Goal: Transaction & Acquisition: Purchase product/service

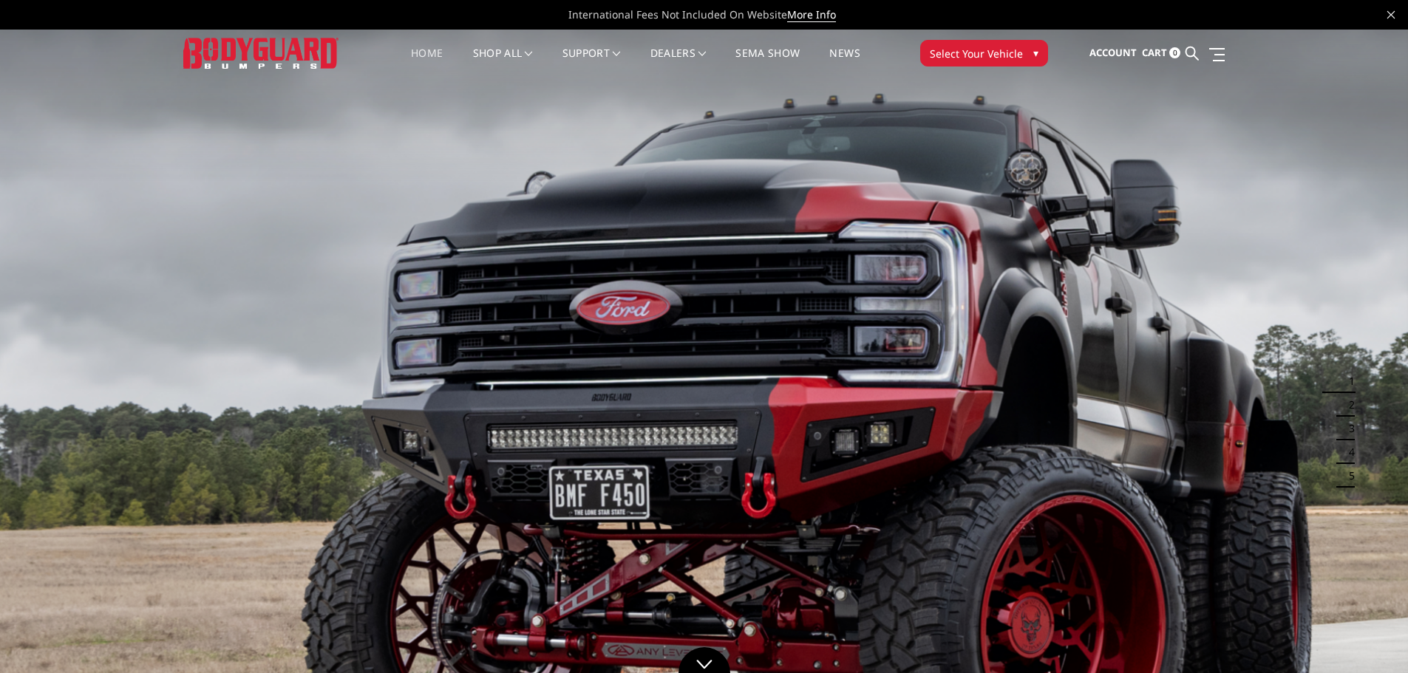
click at [984, 32] on div "Home shop all Bronco 2021-2025 Bronco Front 2021-2025 Bronco Rear 2021-2025 Bro…" at bounding box center [704, 53] width 687 height 47
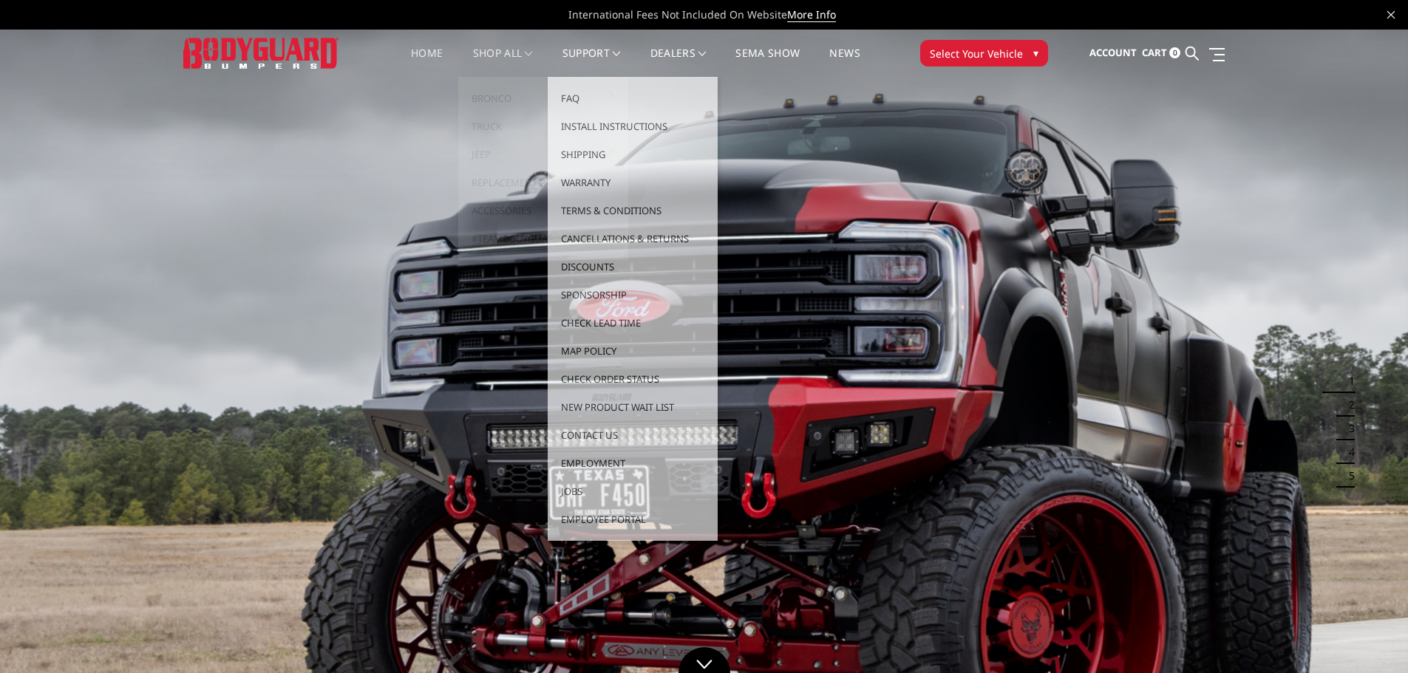
click at [479, 52] on link "shop all" at bounding box center [503, 62] width 60 height 29
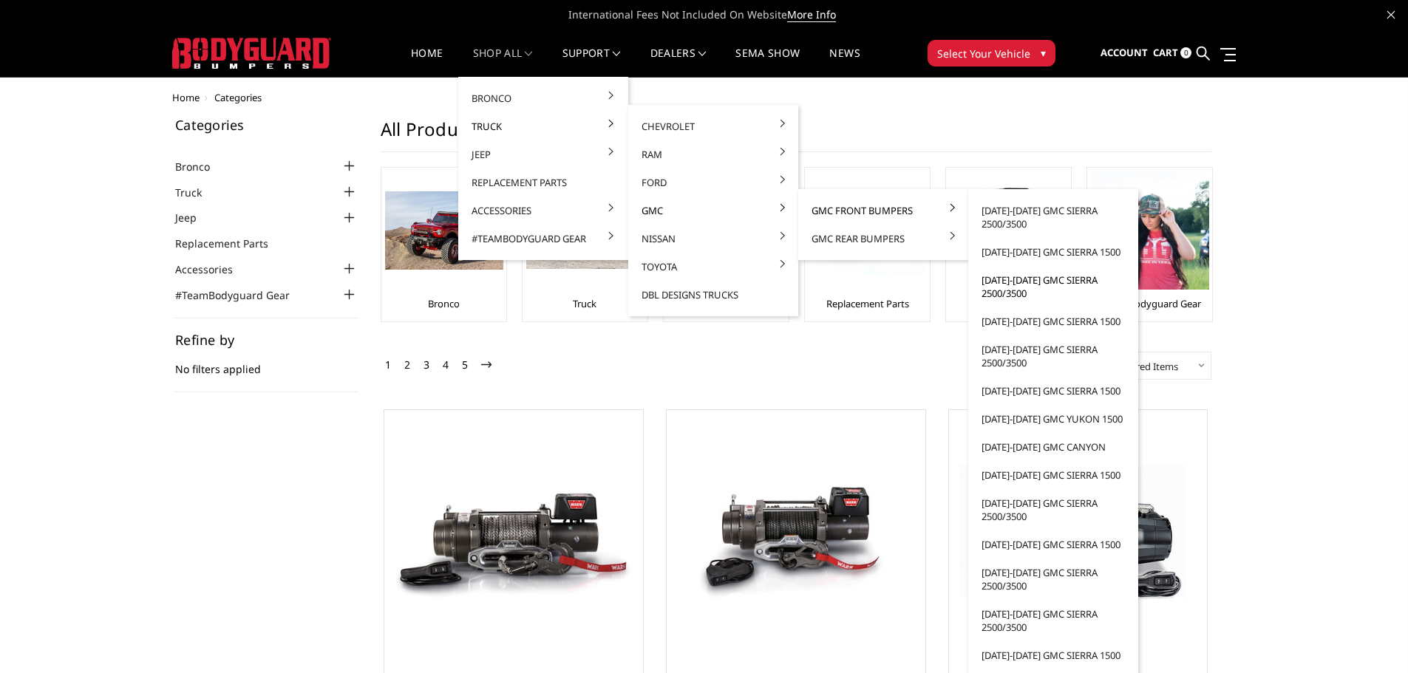
click at [1061, 286] on link "[DATE]-[DATE] GMC Sierra 2500/3500" at bounding box center [1053, 286] width 158 height 41
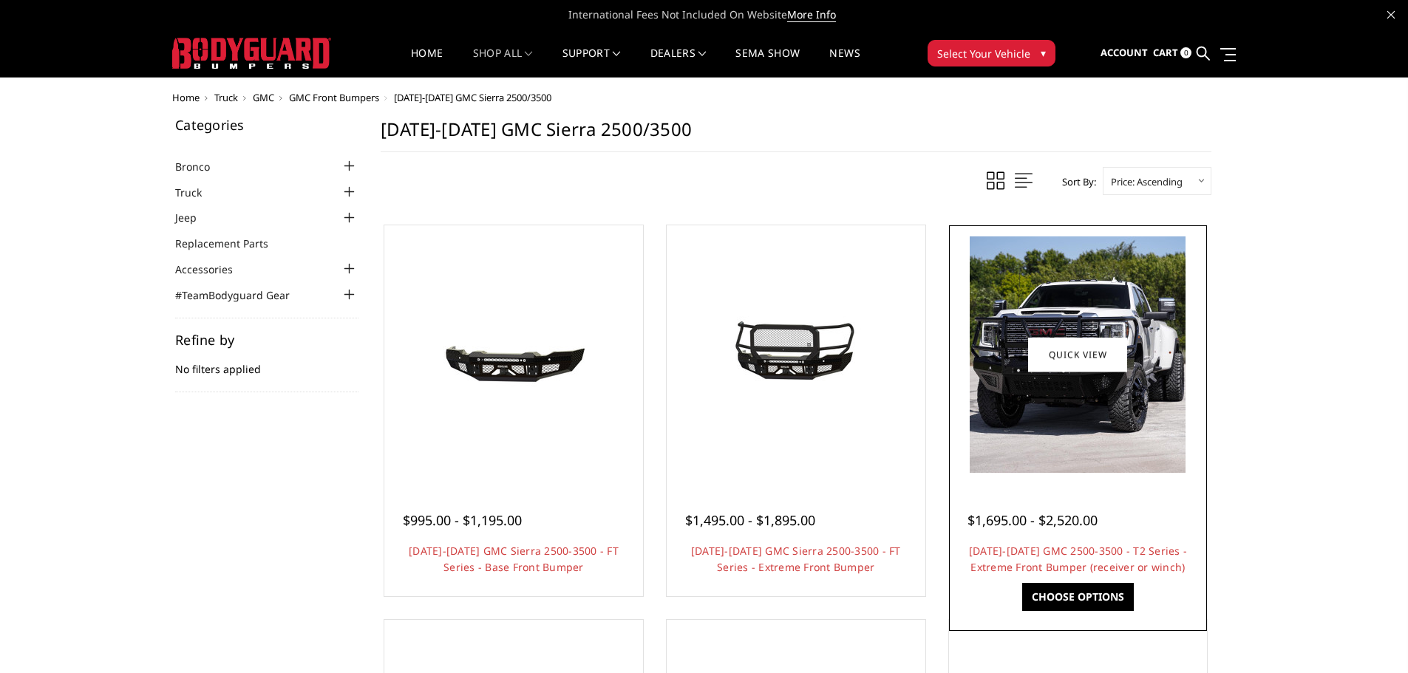
click at [1148, 374] on img at bounding box center [1077, 354] width 216 height 236
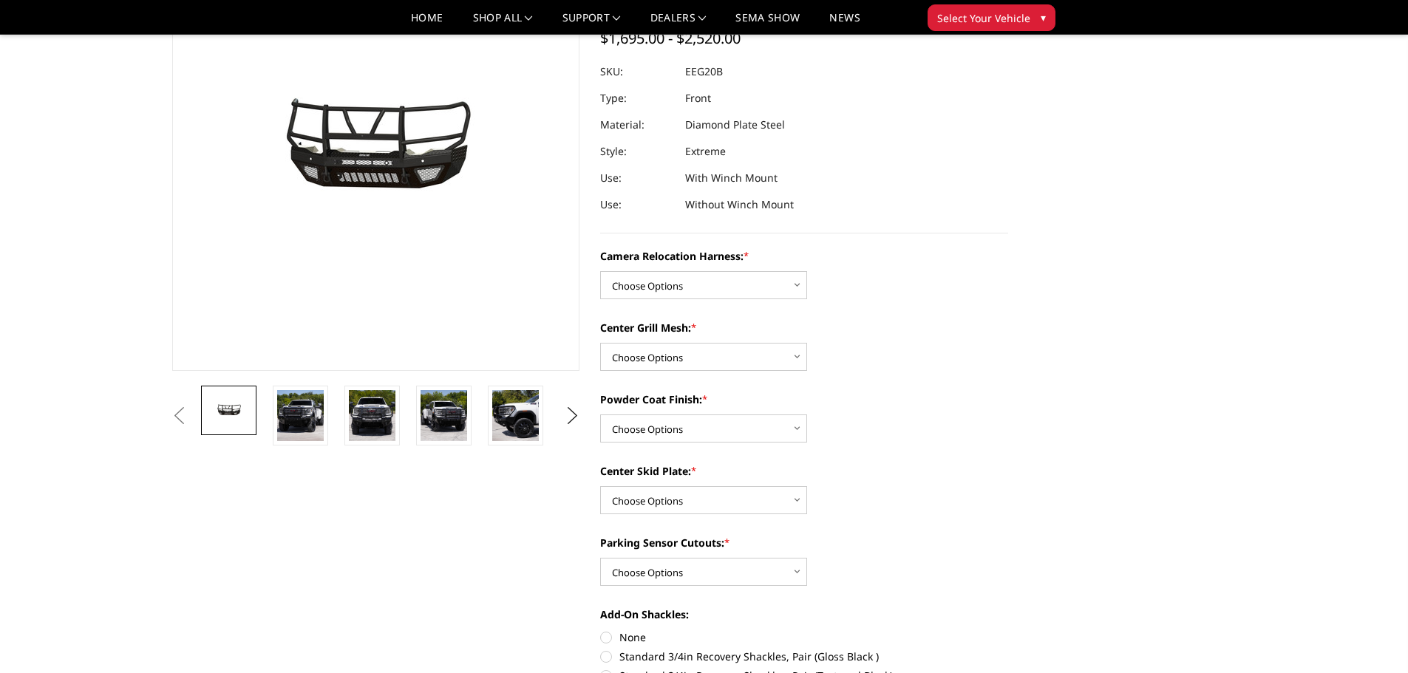
scroll to position [148, 0]
drag, startPoint x: 718, startPoint y: 287, endPoint x: 714, endPoint y: 293, distance: 8.0
click at [718, 287] on select "Choose Options Without camera harness With camera harness" at bounding box center [703, 284] width 207 height 28
select select "3797"
click at [600, 270] on select "Choose Options Without camera harness With camera harness" at bounding box center [703, 284] width 207 height 28
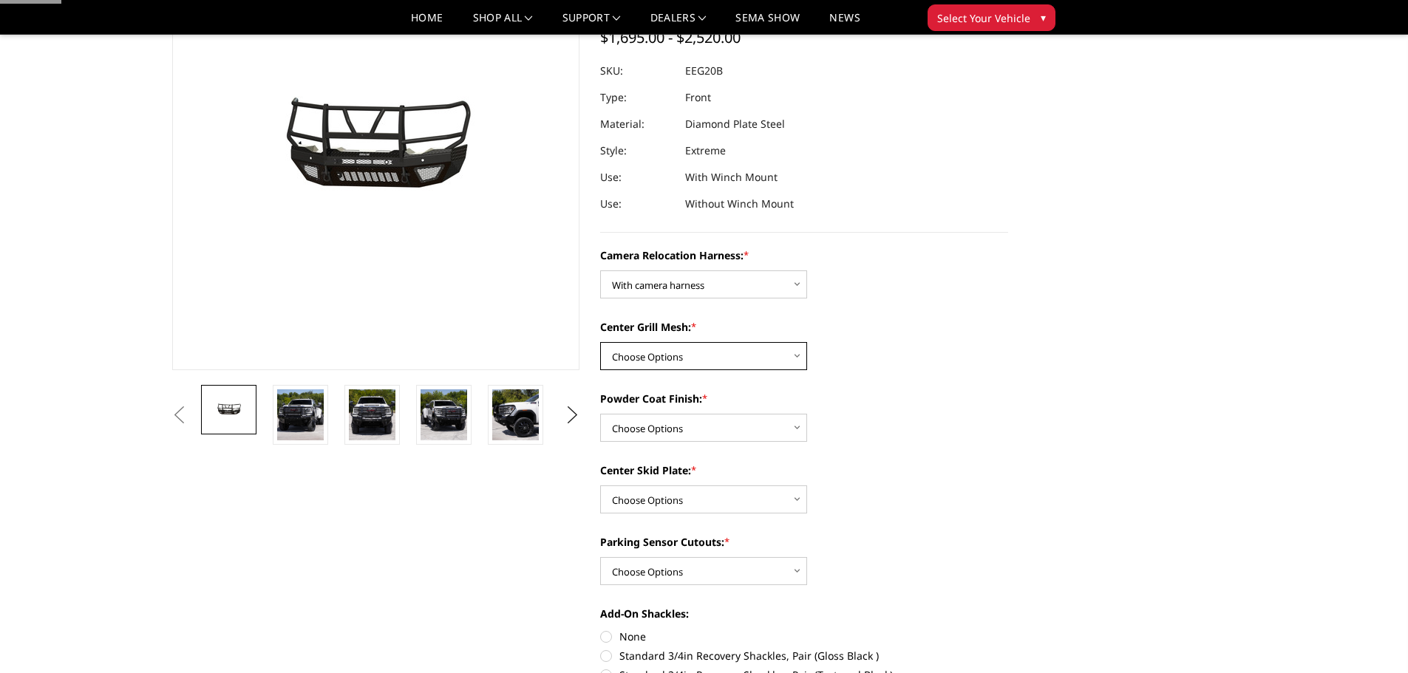
click at [675, 350] on select "Choose Options Without expanded metal With expanded metal" at bounding box center [703, 356] width 207 height 28
select select "3795"
click at [600, 342] on select "Choose Options Without expanded metal With expanded metal" at bounding box center [703, 356] width 207 height 28
click at [675, 415] on select "Choose Options Textured Black Powder Coat Gloss Black Powder Coat Bare Metal" at bounding box center [703, 428] width 207 height 28
select select "3794"
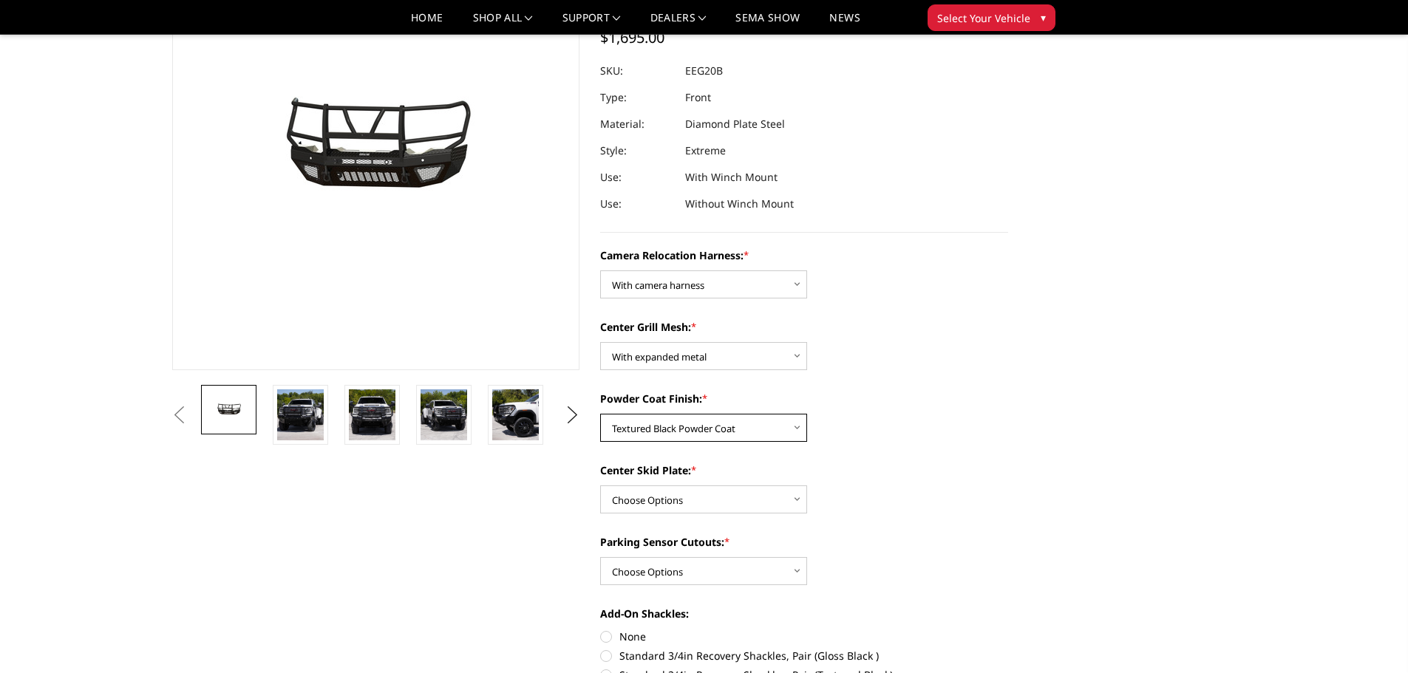
click at [600, 414] on select "Choose Options Textured Black Powder Coat Gloss Black Powder Coat Bare Metal" at bounding box center [703, 428] width 207 height 28
click at [682, 498] on select "Choose Options Winch Mount Skid Plate Standard Skid Plate (included) 2" Receive…" at bounding box center [703, 499] width 207 height 28
select select "3791"
click at [600, 485] on select "Choose Options Winch Mount Skid Plate Standard Skid Plate (included) 2" Receive…" at bounding box center [703, 499] width 207 height 28
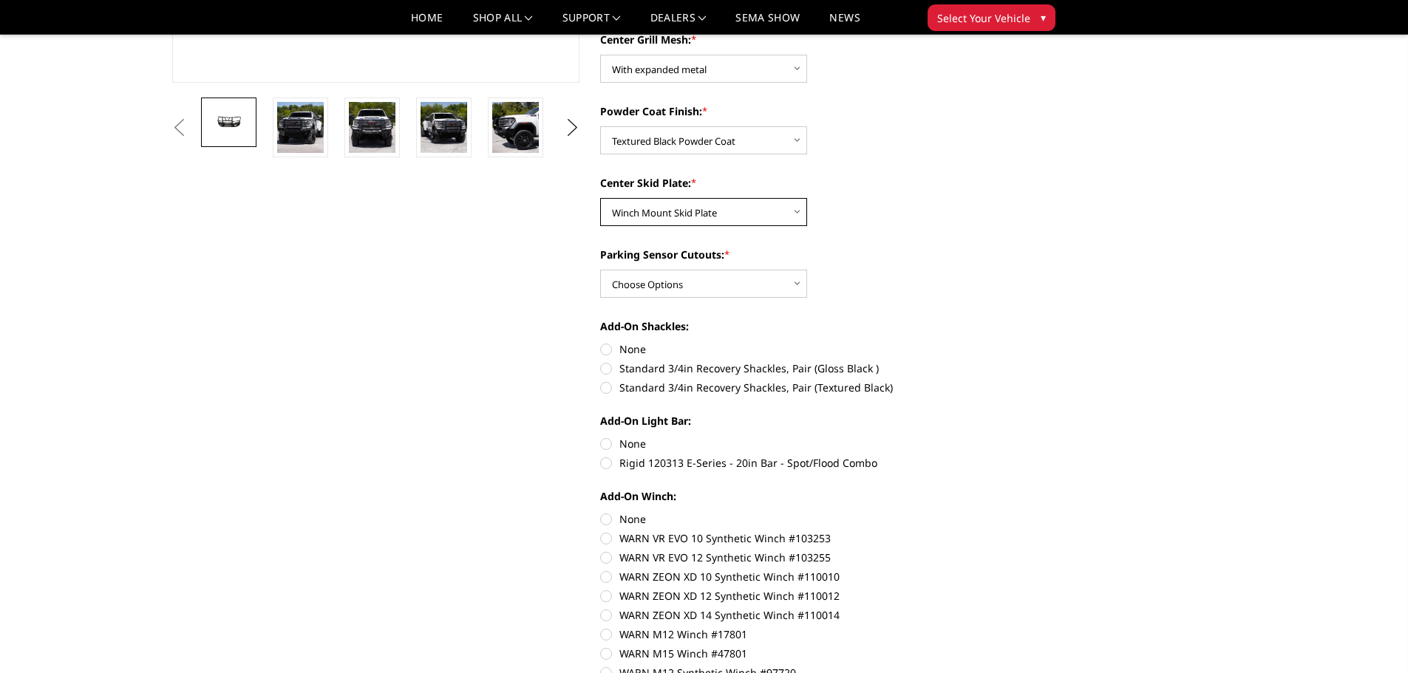
scroll to position [443, 0]
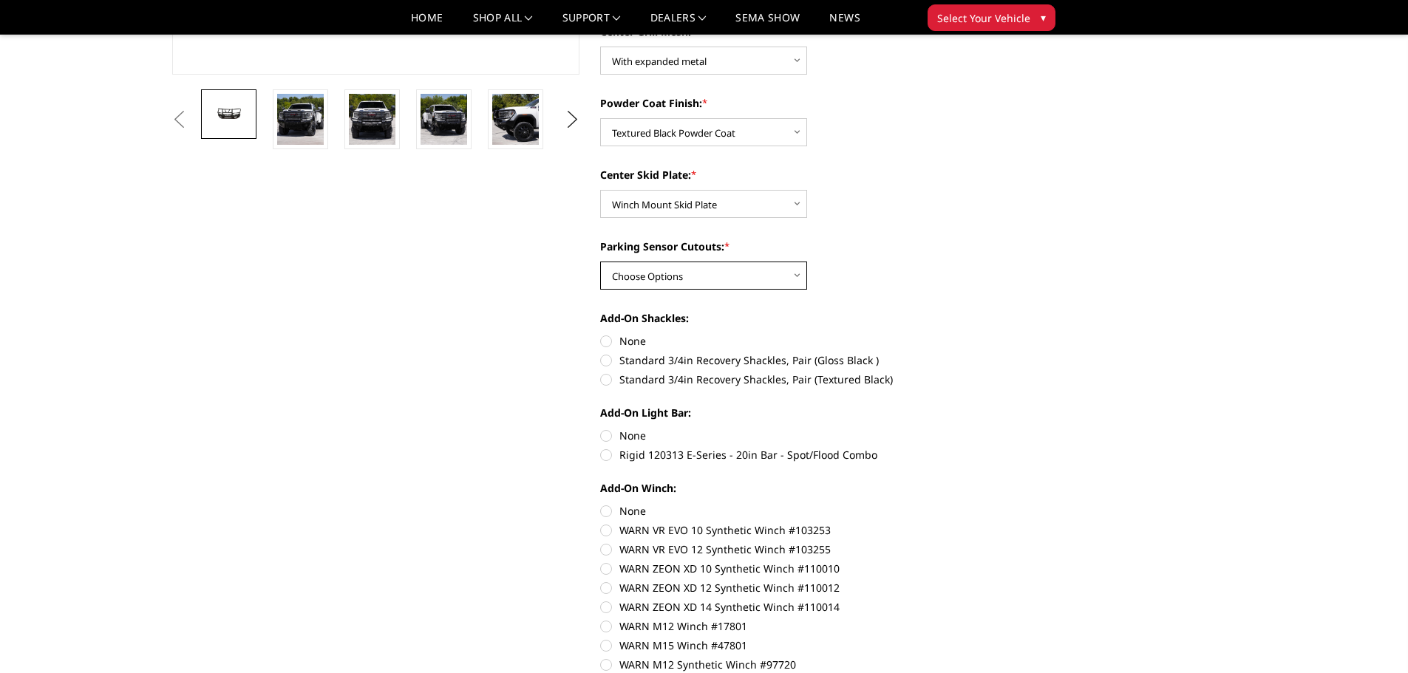
drag, startPoint x: 682, startPoint y: 273, endPoint x: 688, endPoint y: 287, distance: 15.2
click at [682, 273] on select "Choose Options Yes - With Parking Sensor Cutouts" at bounding box center [703, 276] width 207 height 28
select select "3788"
click at [600, 262] on select "Choose Options Yes - With Parking Sensor Cutouts" at bounding box center [703, 276] width 207 height 28
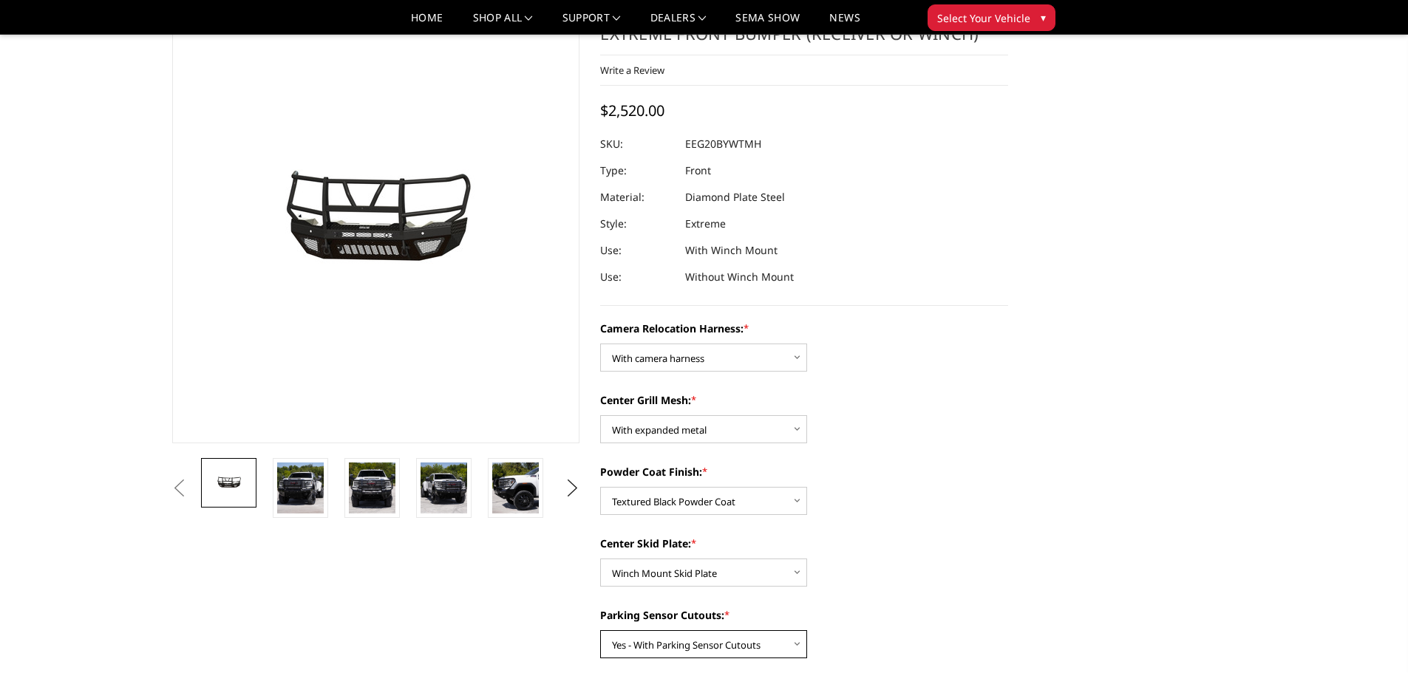
scroll to position [74, 0]
click at [460, 484] on img at bounding box center [443, 488] width 47 height 51
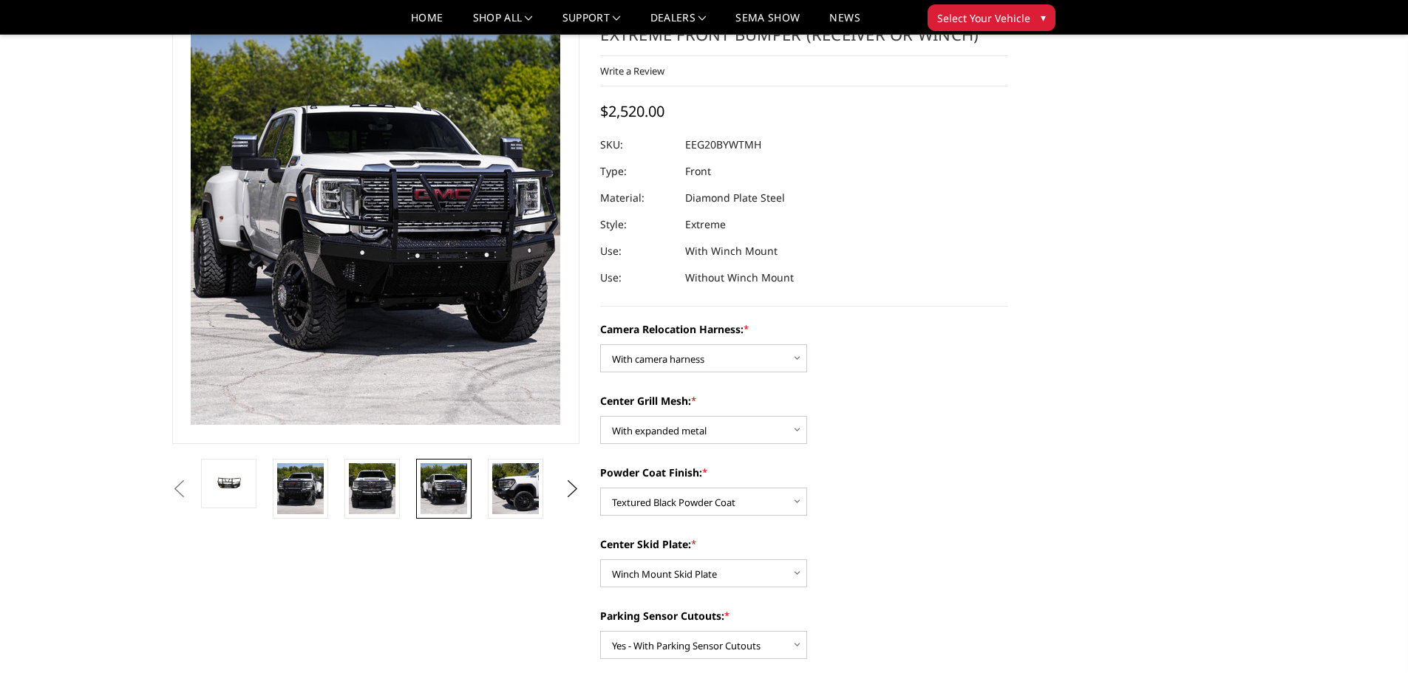
click at [486, 484] on li at bounding box center [521, 489] width 72 height 60
click at [504, 486] on img at bounding box center [515, 488] width 47 height 51
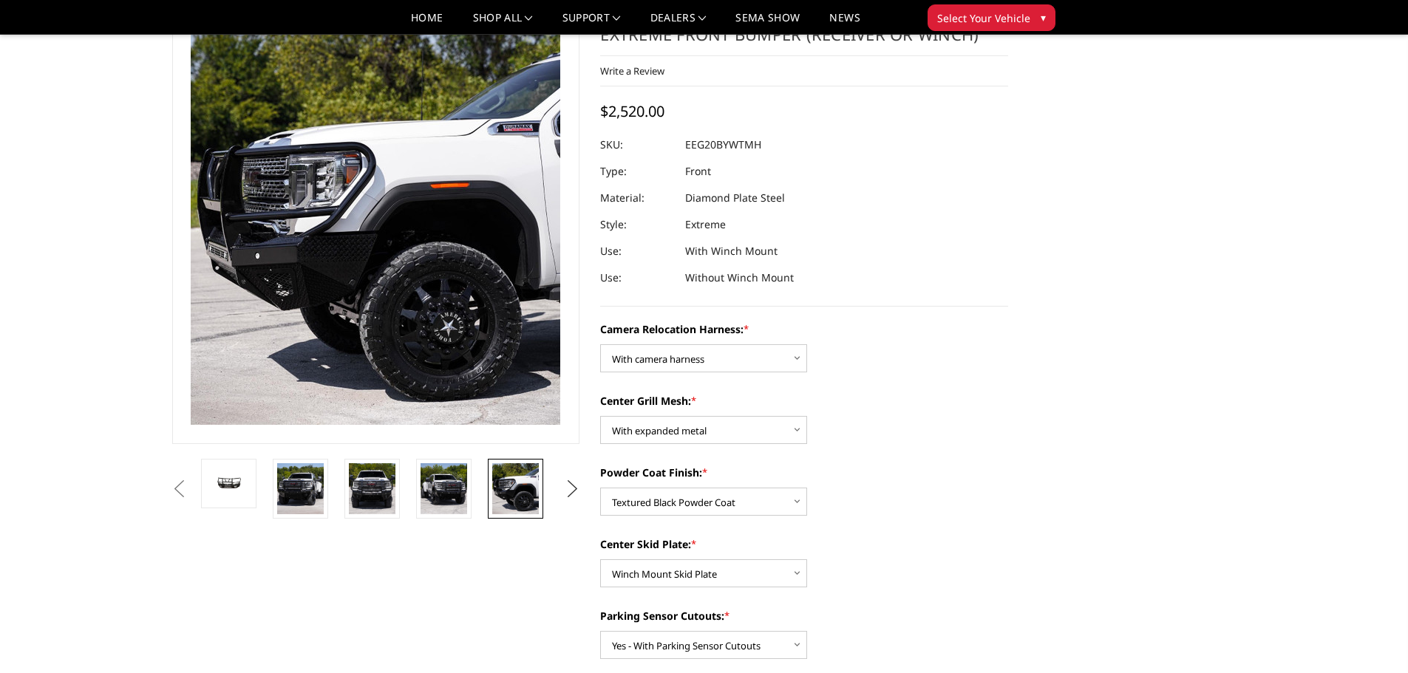
click at [571, 485] on button "Next" at bounding box center [572, 489] width 22 height 22
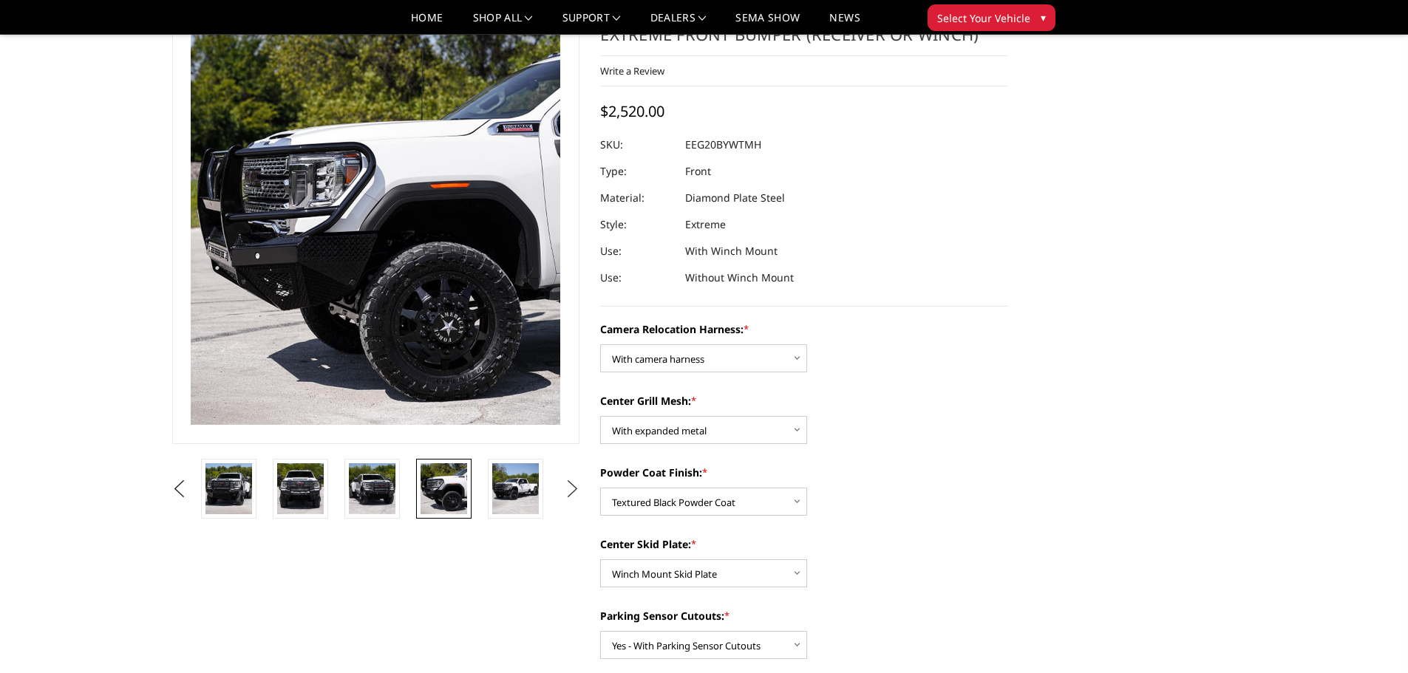
click at [571, 485] on button "Next" at bounding box center [572, 489] width 22 height 22
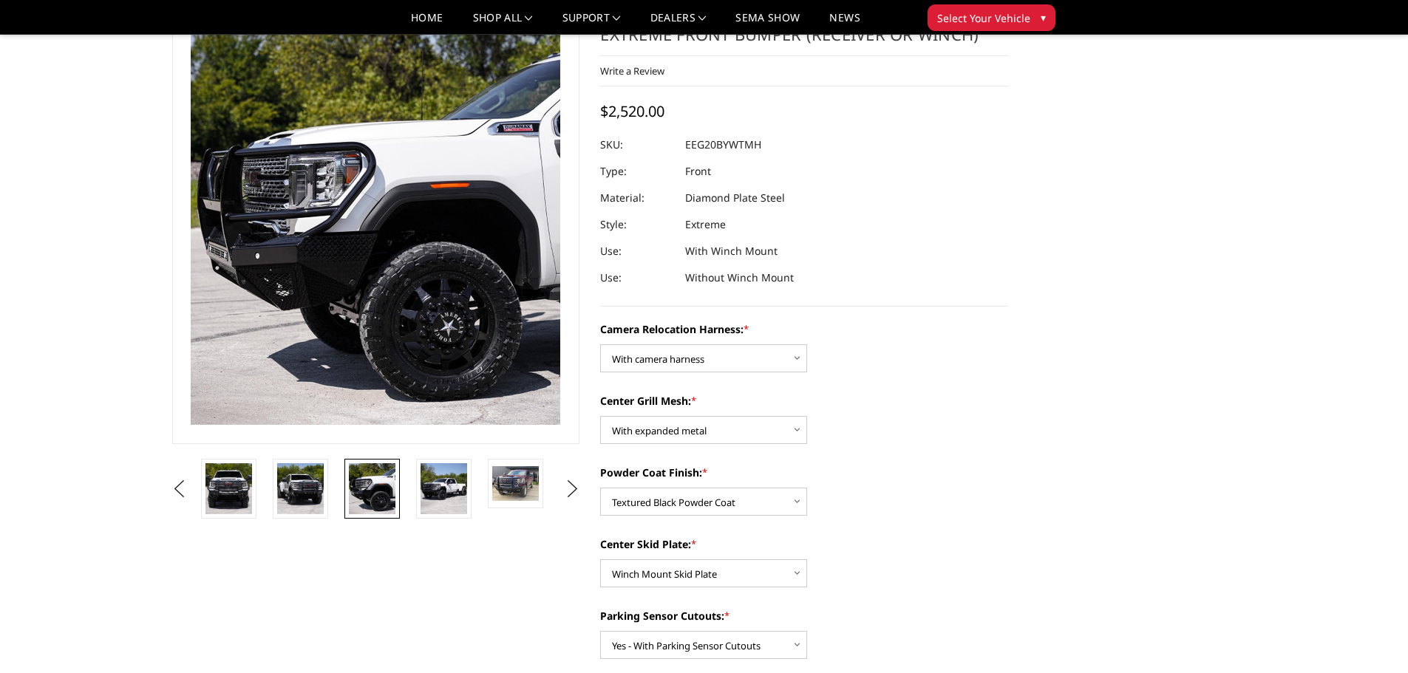
click at [485, 479] on li at bounding box center [521, 489] width 72 height 60
click at [510, 480] on img at bounding box center [515, 483] width 47 height 35
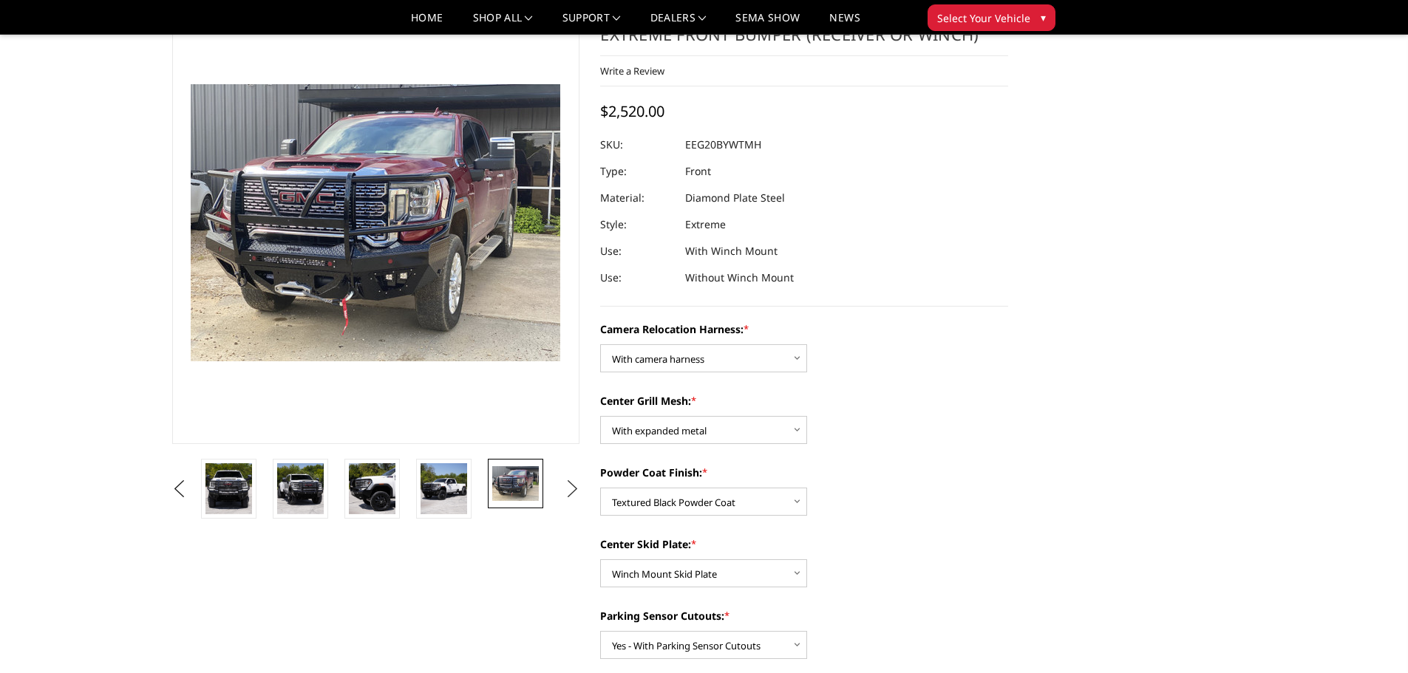
click at [577, 494] on button "Next" at bounding box center [572, 489] width 22 height 22
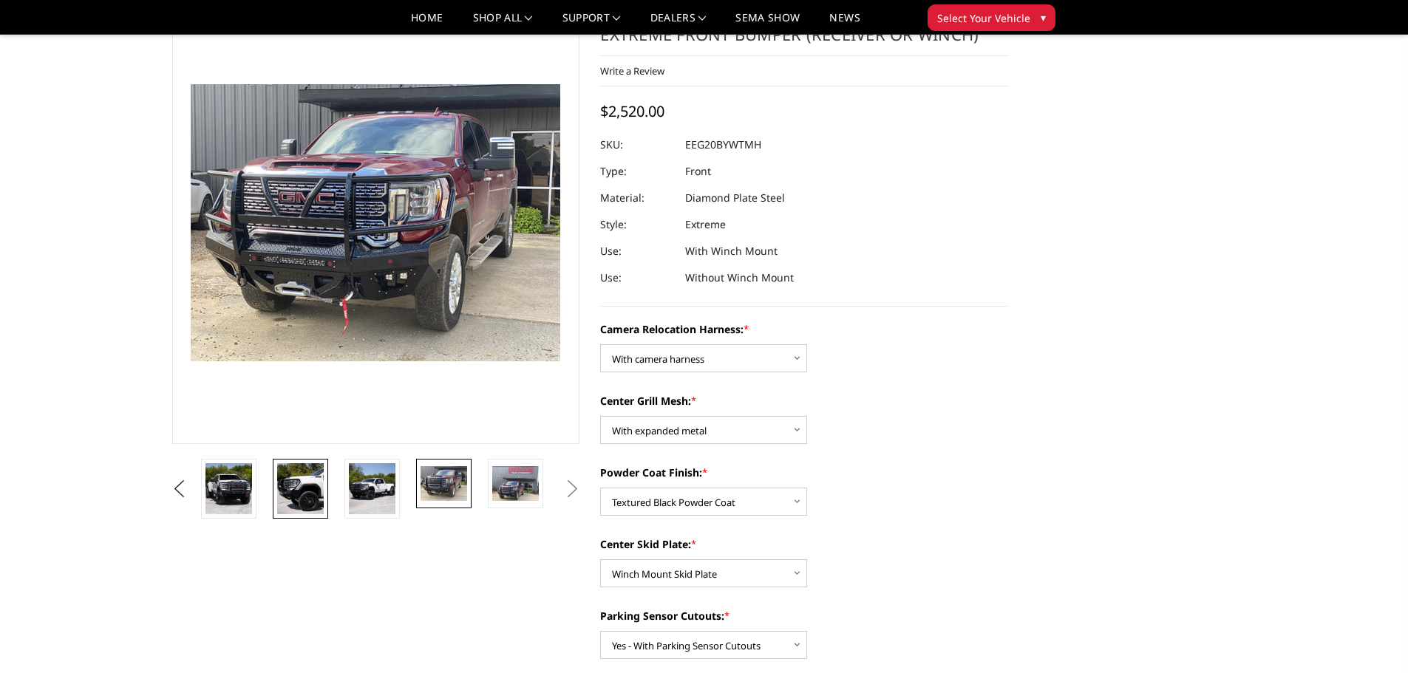
click at [318, 480] on img at bounding box center [300, 488] width 47 height 51
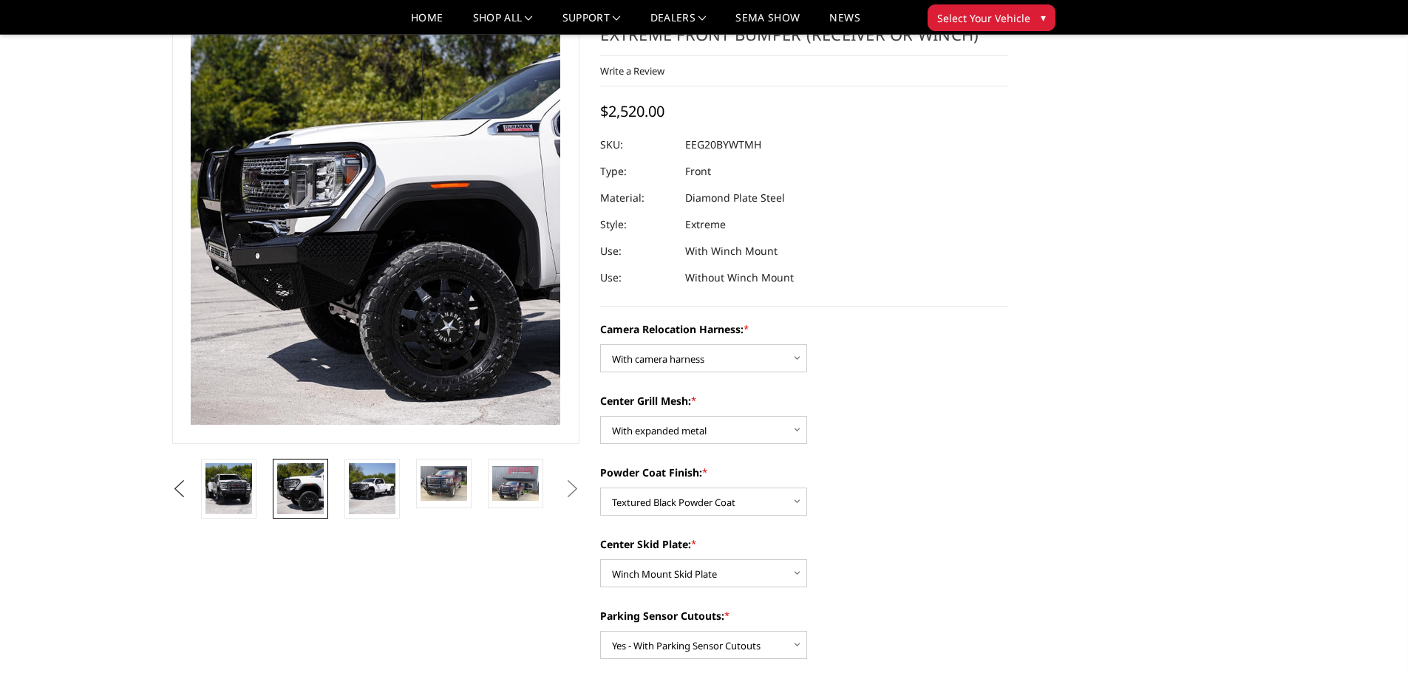
click at [172, 485] on button "Previous" at bounding box center [179, 489] width 22 height 22
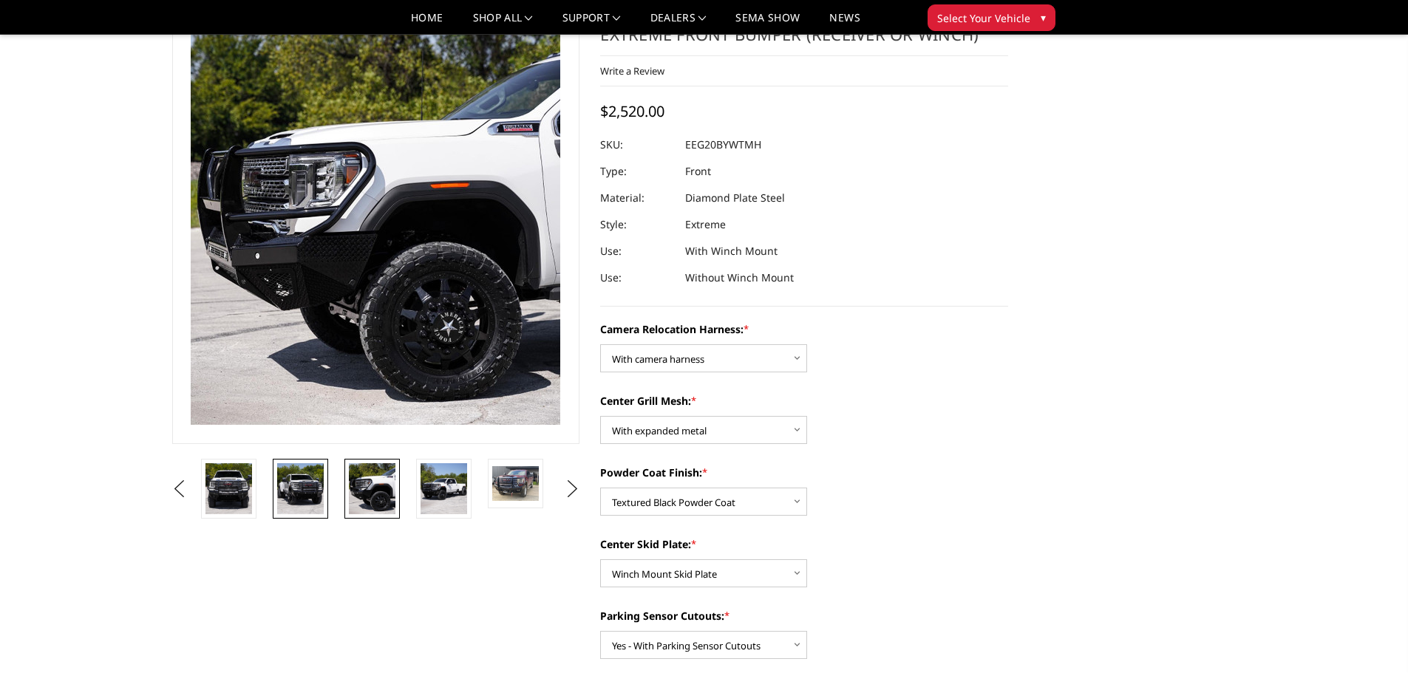
click at [296, 493] on img at bounding box center [300, 488] width 47 height 51
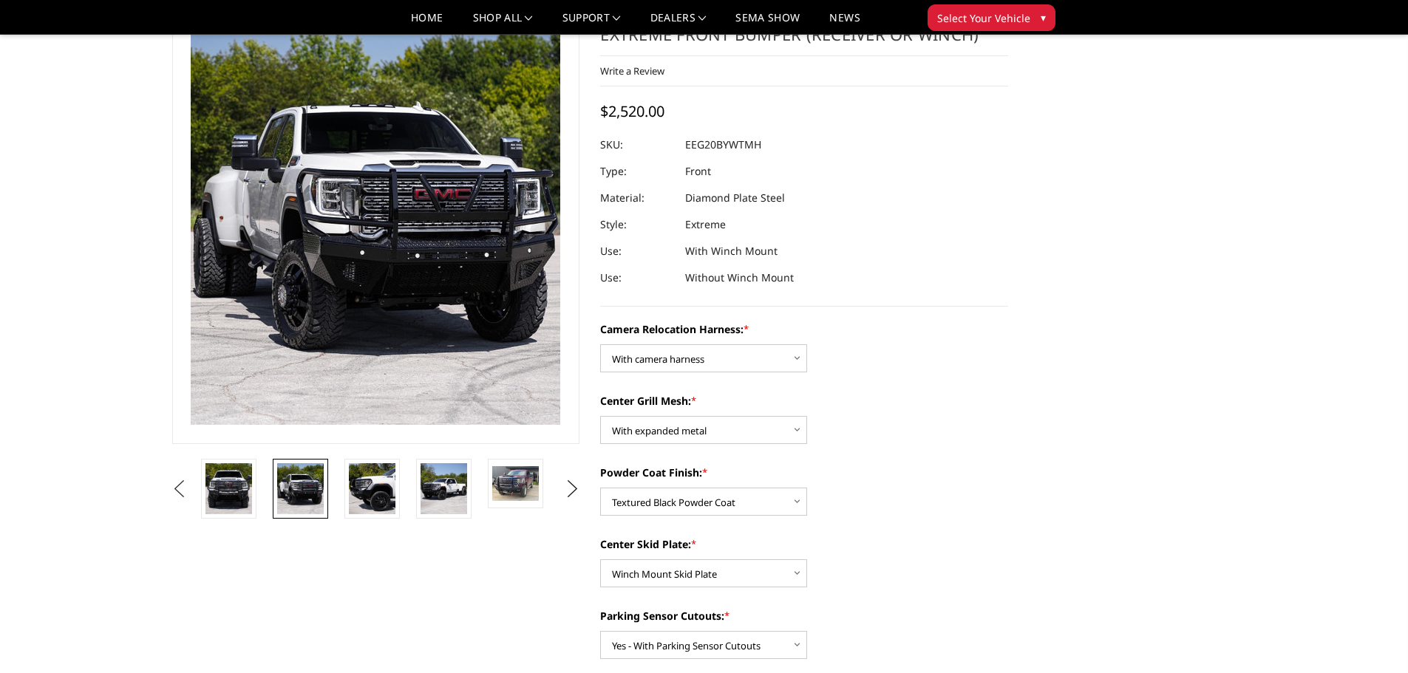
click at [191, 479] on button "Previous" at bounding box center [179, 489] width 22 height 22
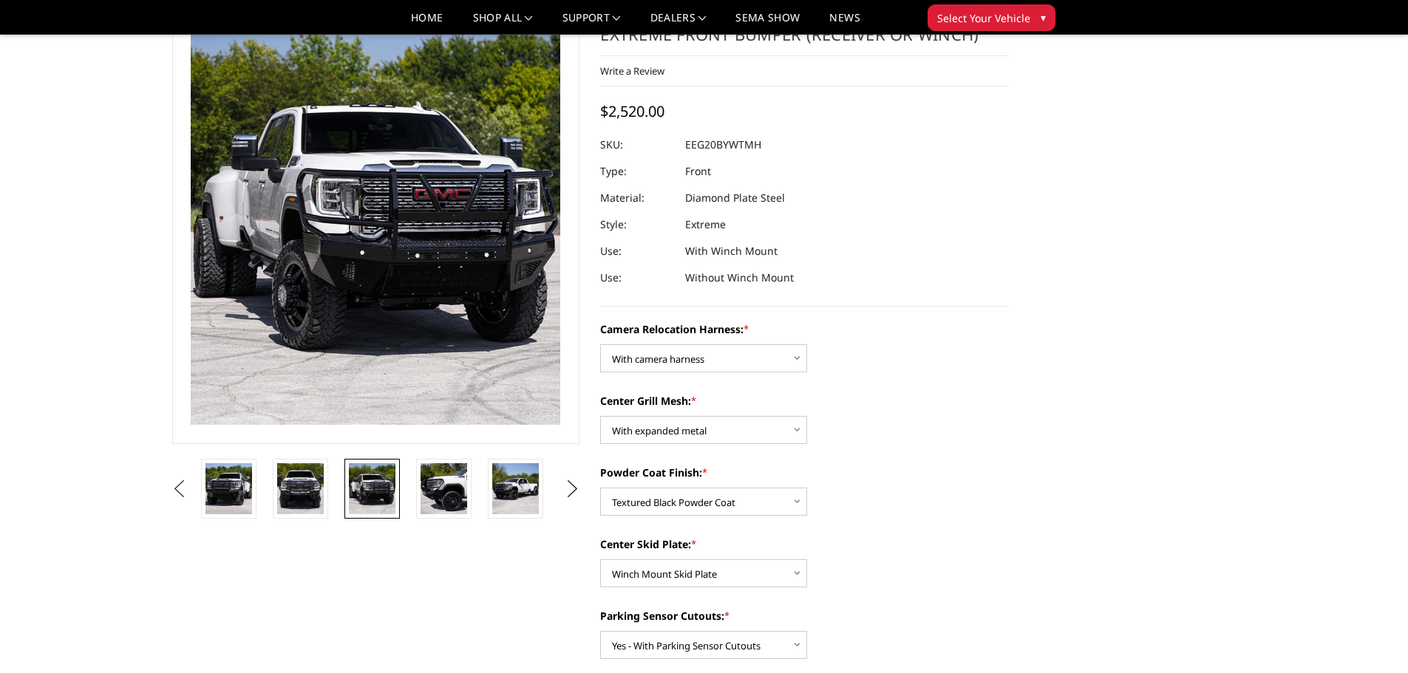
click at [191, 484] on button "Previous" at bounding box center [179, 489] width 22 height 22
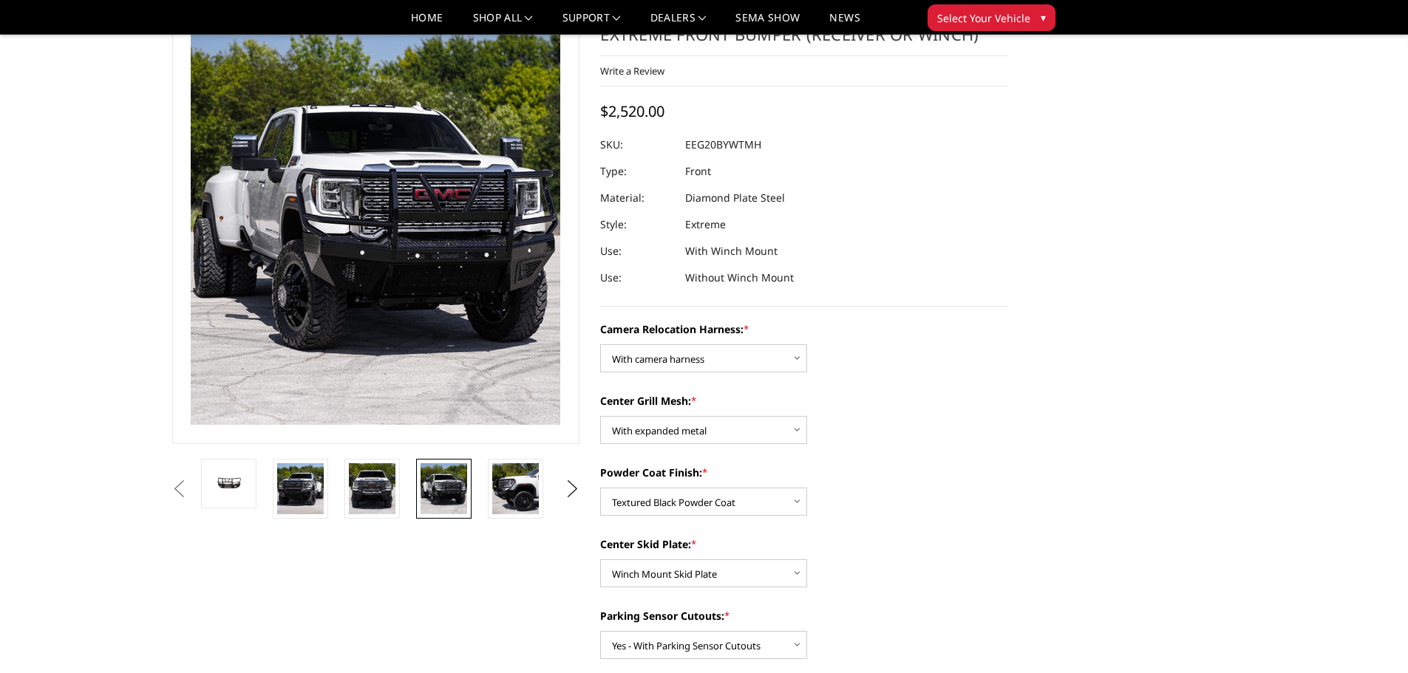
click at [191, 486] on button "Previous" at bounding box center [179, 489] width 22 height 22
click at [191, 484] on button "Previous" at bounding box center [179, 489] width 22 height 22
click at [249, 488] on img at bounding box center [228, 484] width 47 height 22
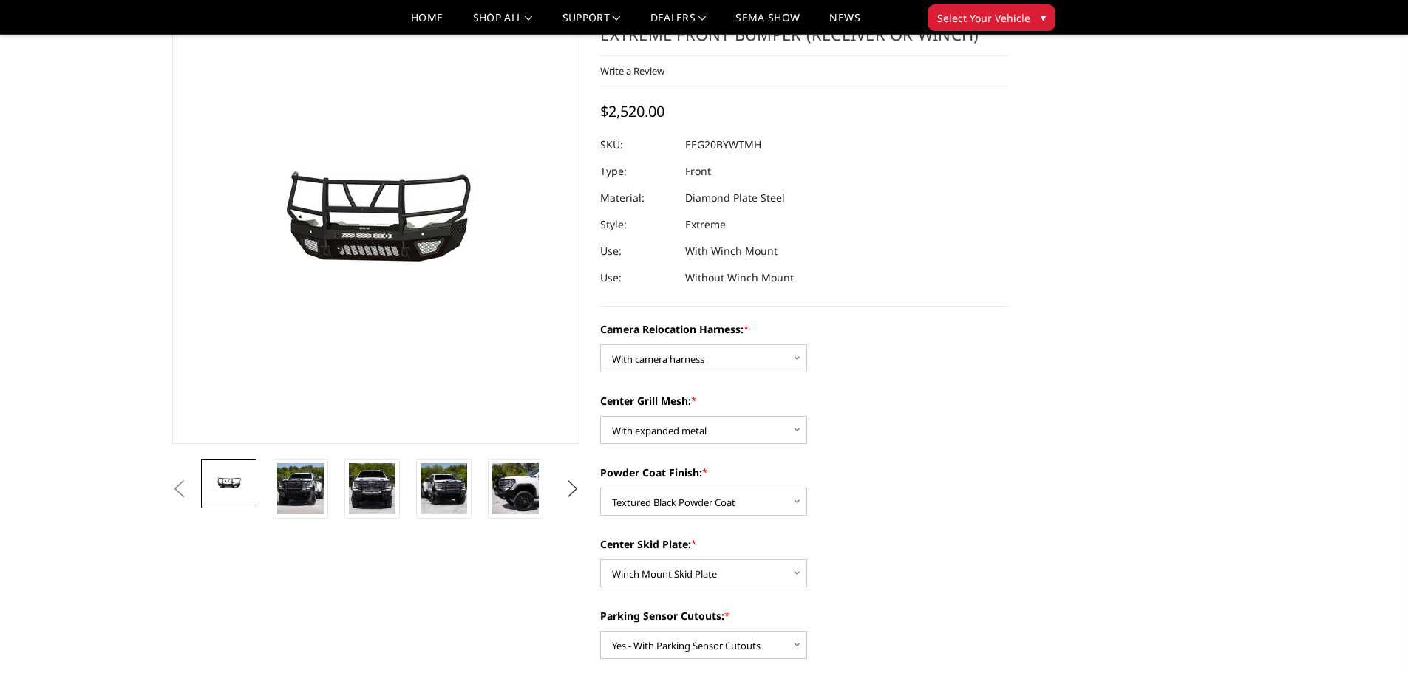
click at [566, 493] on button "Next" at bounding box center [572, 489] width 22 height 22
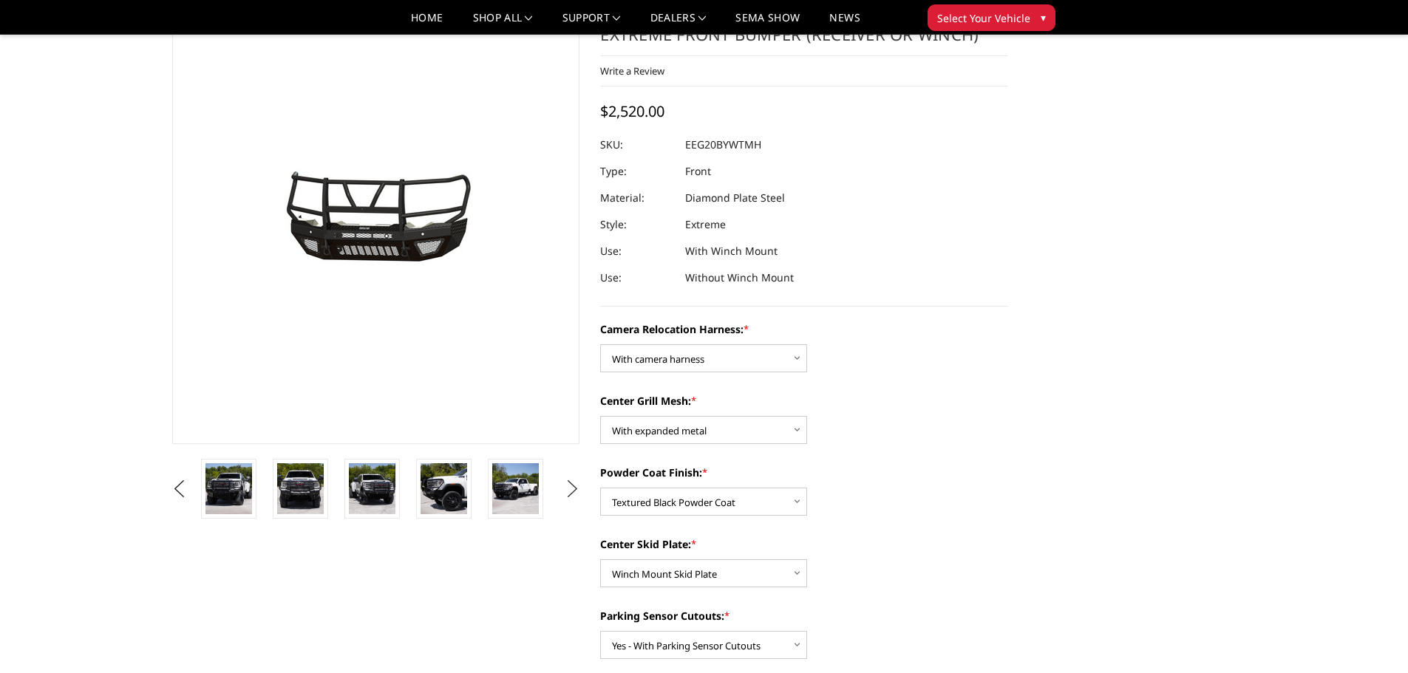
click at [565, 492] on button "Next" at bounding box center [572, 489] width 22 height 22
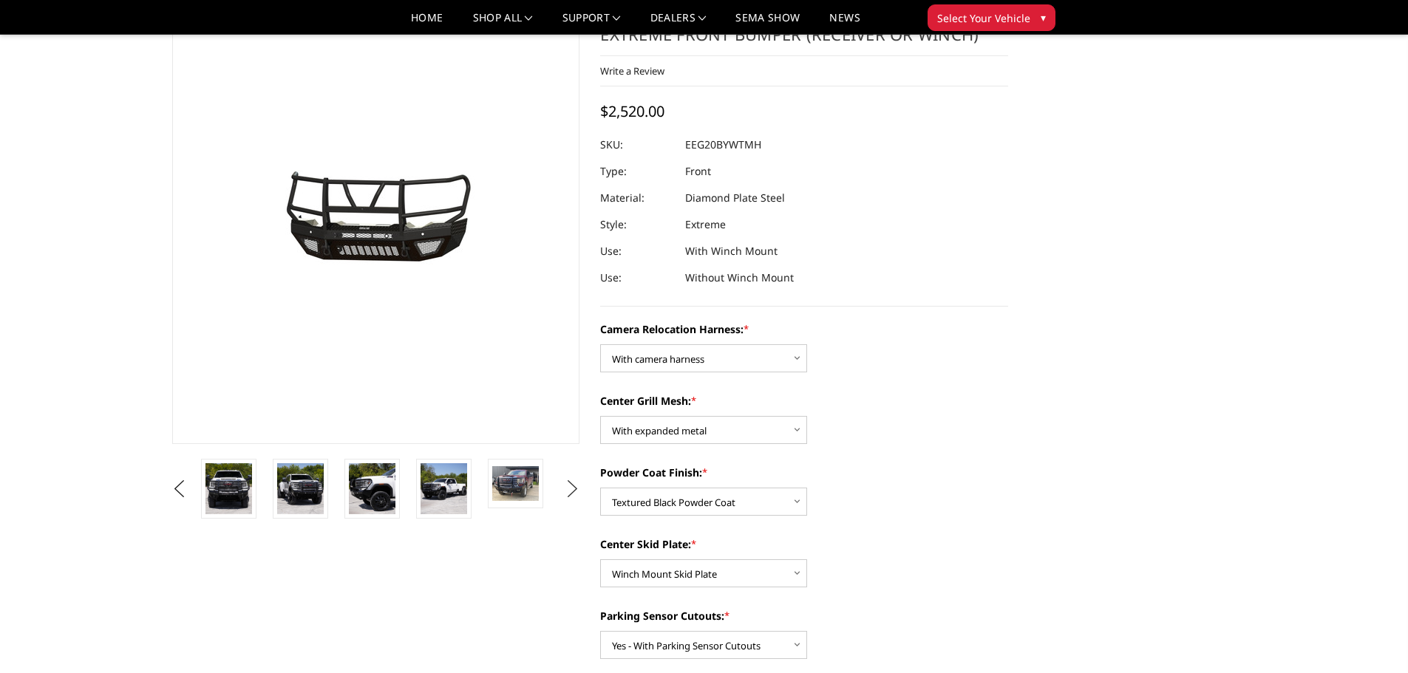
click at [569, 491] on button "Next" at bounding box center [572, 489] width 22 height 22
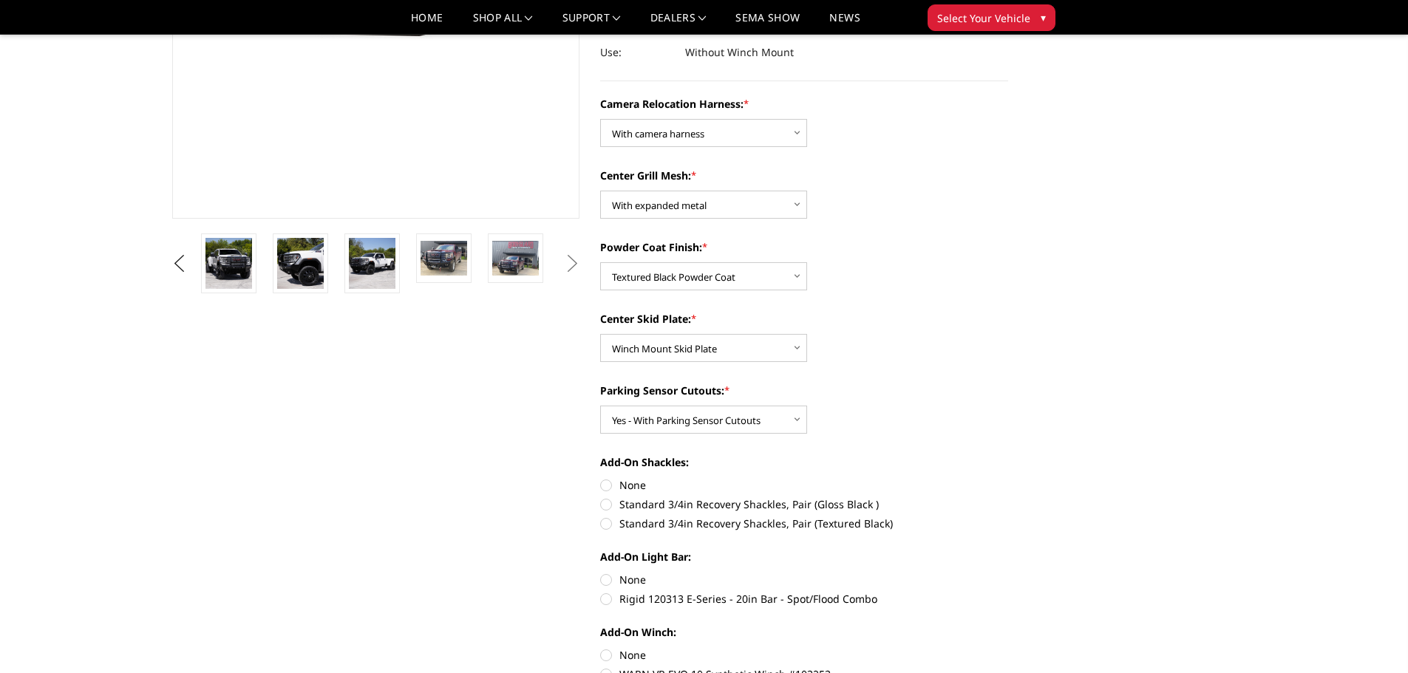
scroll to position [295, 0]
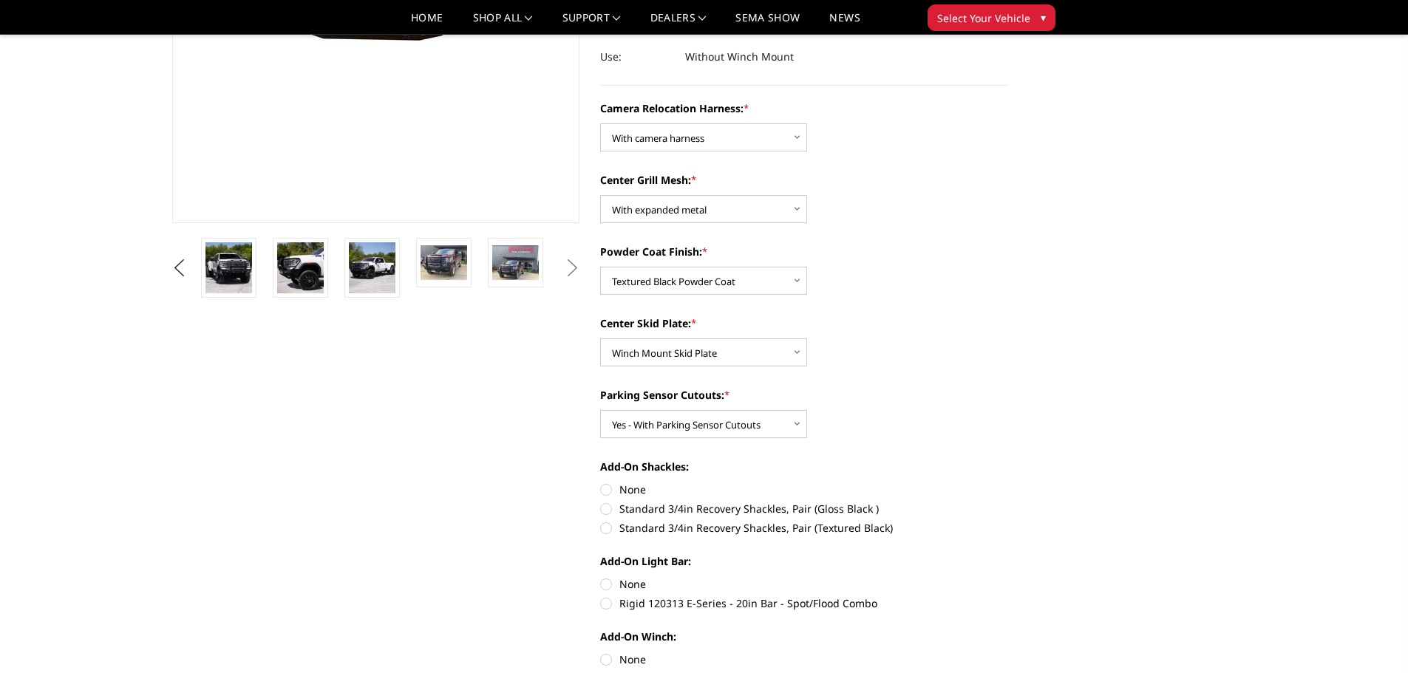
click at [644, 601] on label "Rigid 120313 E-Series - 20in Bar - Spot/Flood Combo" at bounding box center [804, 604] width 408 height 16
click at [1008, 577] on input "Rigid 120313 E-Series - 20in Bar - Spot/Flood Combo" at bounding box center [1008, 576] width 1 height 1
radio input "true"
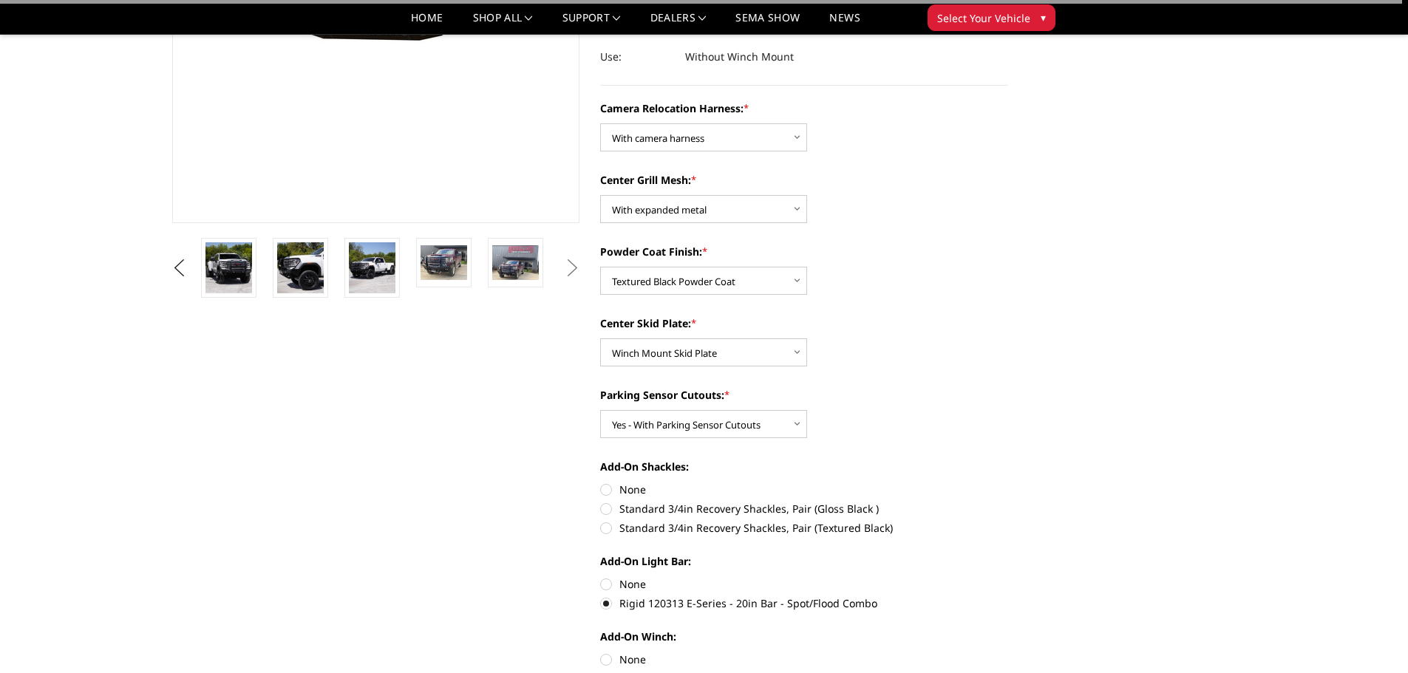
click at [633, 588] on label "None" at bounding box center [804, 584] width 408 height 16
click at [601, 577] on input "None" at bounding box center [600, 576] width 1 height 1
radio input "true"
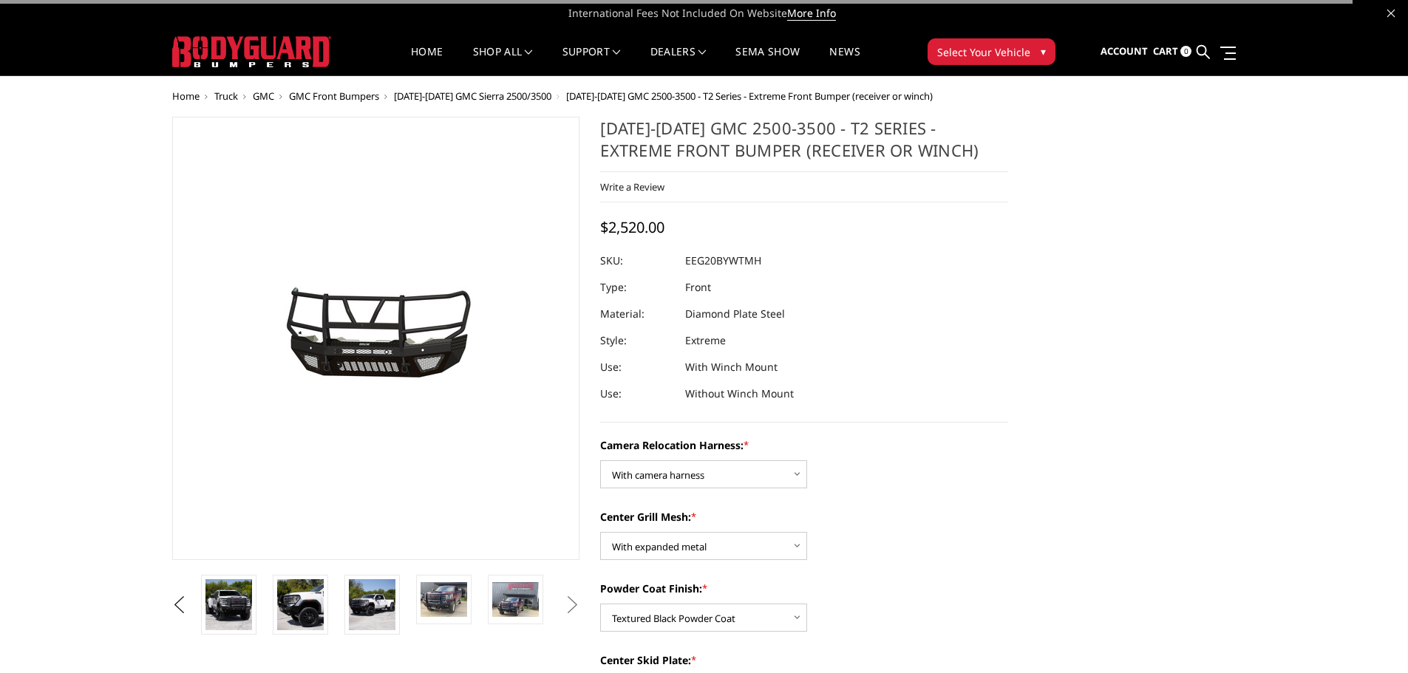
scroll to position [0, 0]
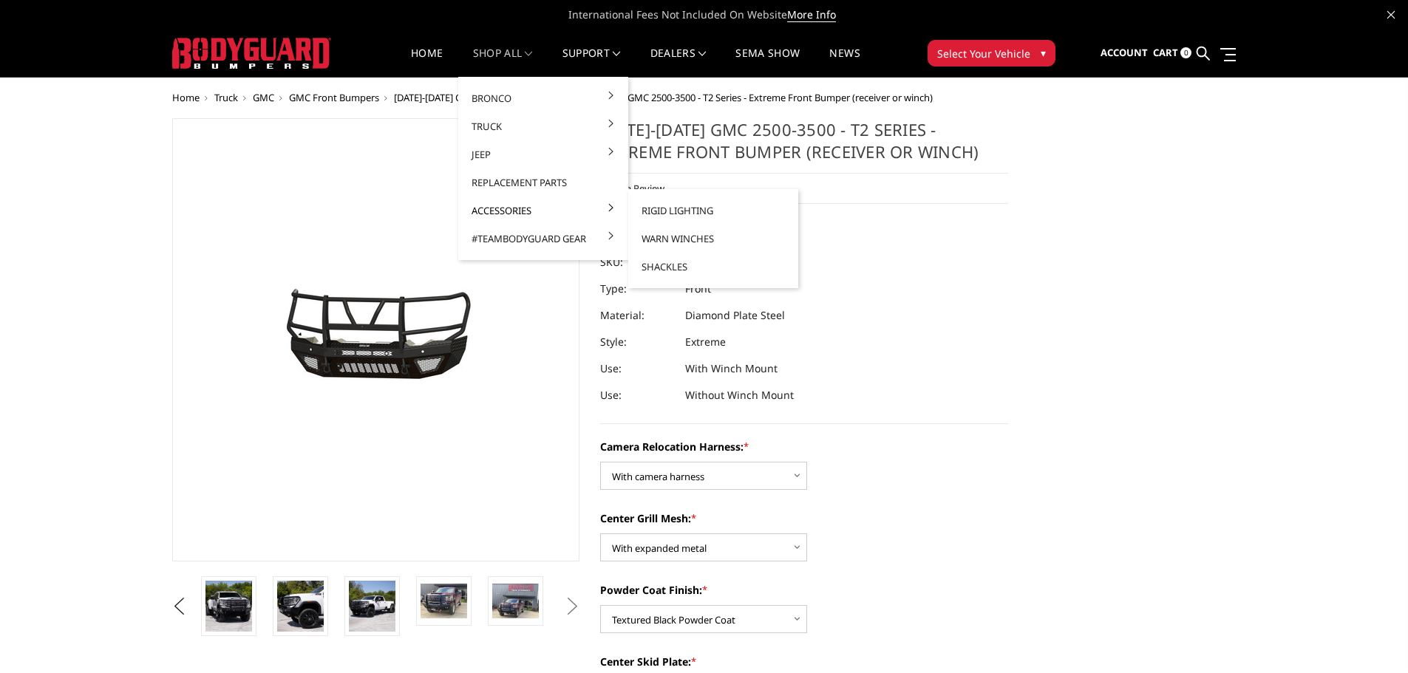
click at [522, 211] on link "Accessories" at bounding box center [543, 211] width 158 height 28
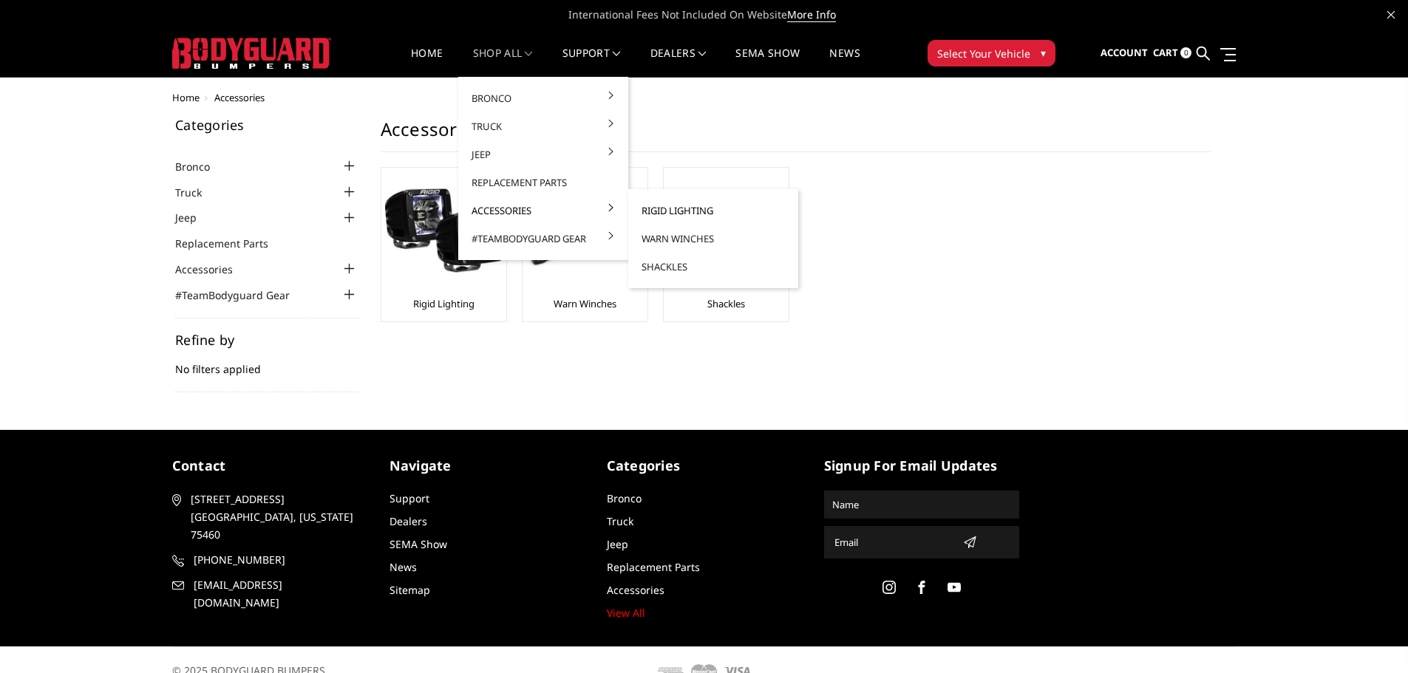
click at [638, 210] on link "Rigid Lighting" at bounding box center [713, 211] width 158 height 28
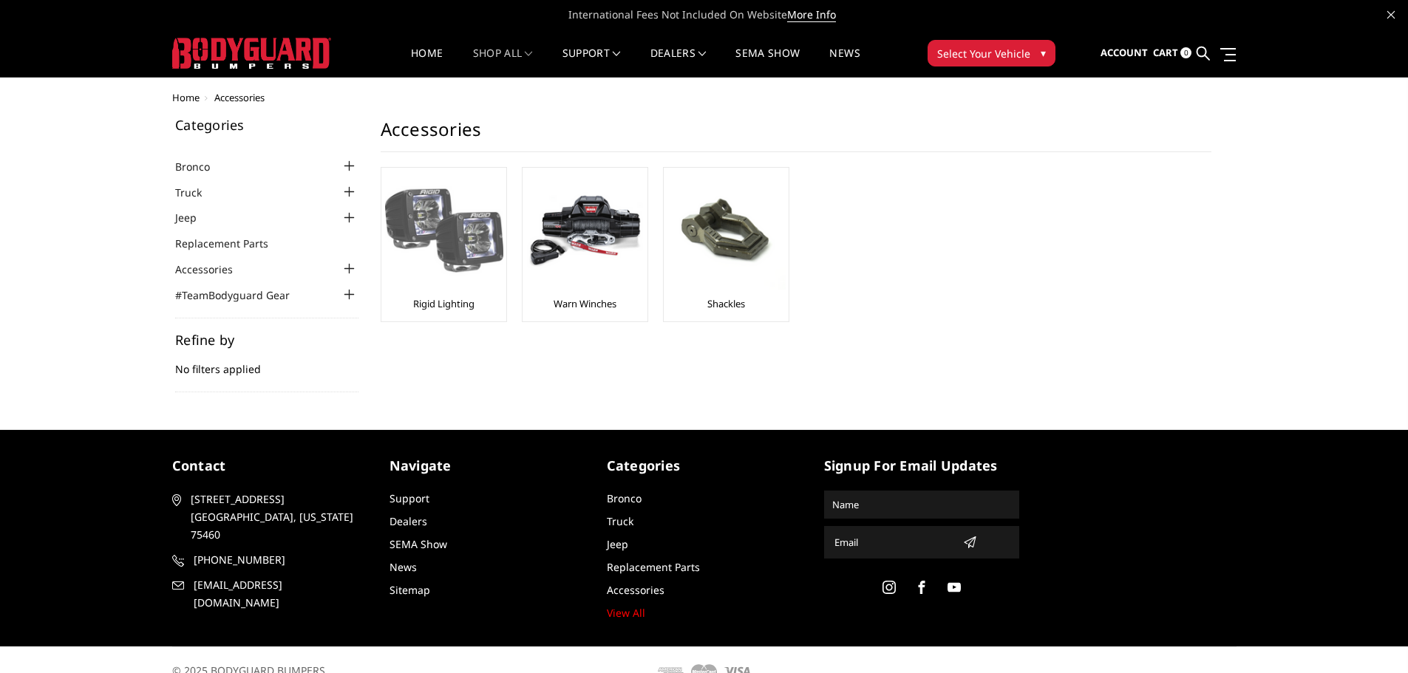
click at [449, 304] on link "Rigid Lighting" at bounding box center [443, 303] width 61 height 13
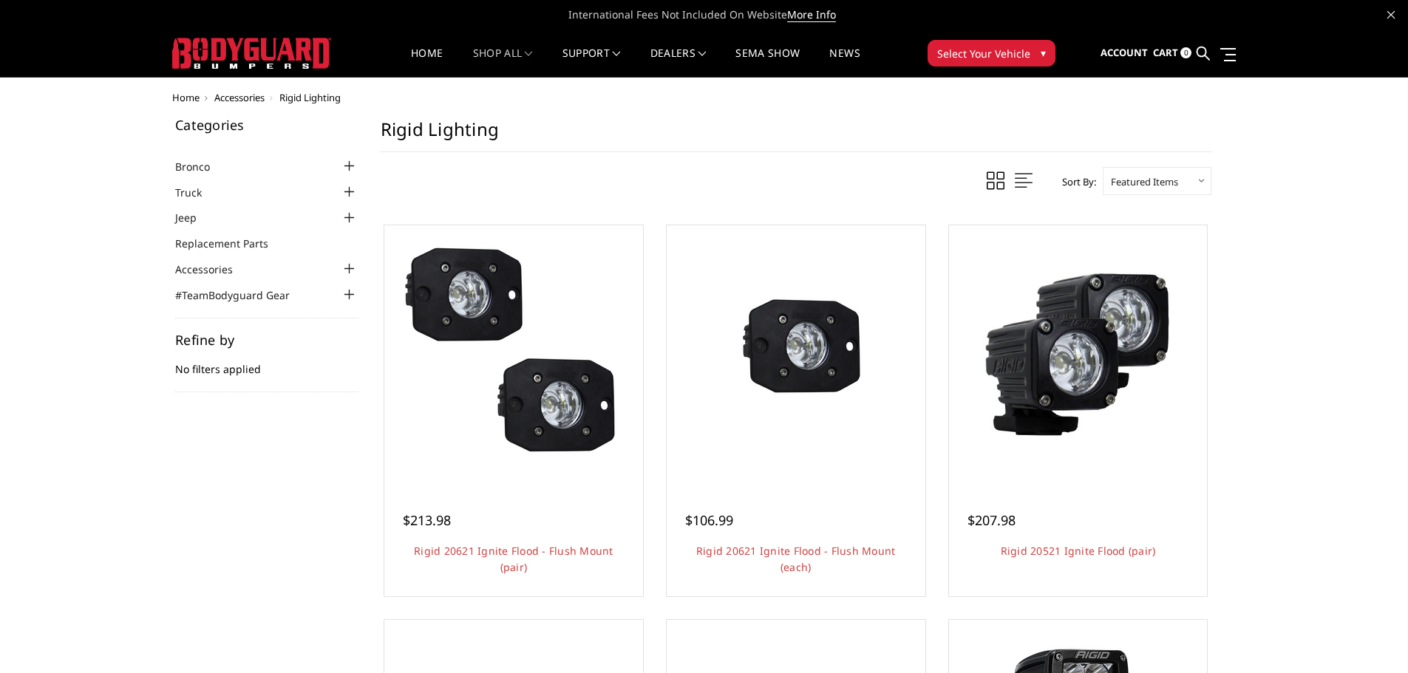
click at [248, 101] on span "Accessories" at bounding box center [239, 97] width 50 height 13
